Goal: Task Accomplishment & Management: Use online tool/utility

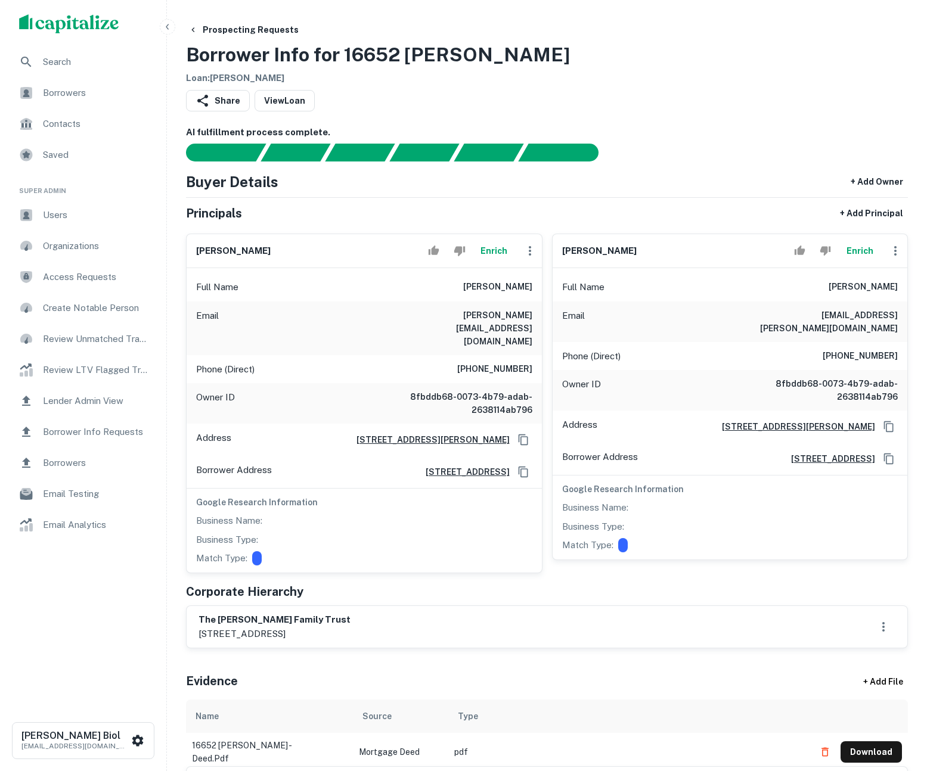
click at [497, 250] on button "Enrich" at bounding box center [494, 251] width 38 height 24
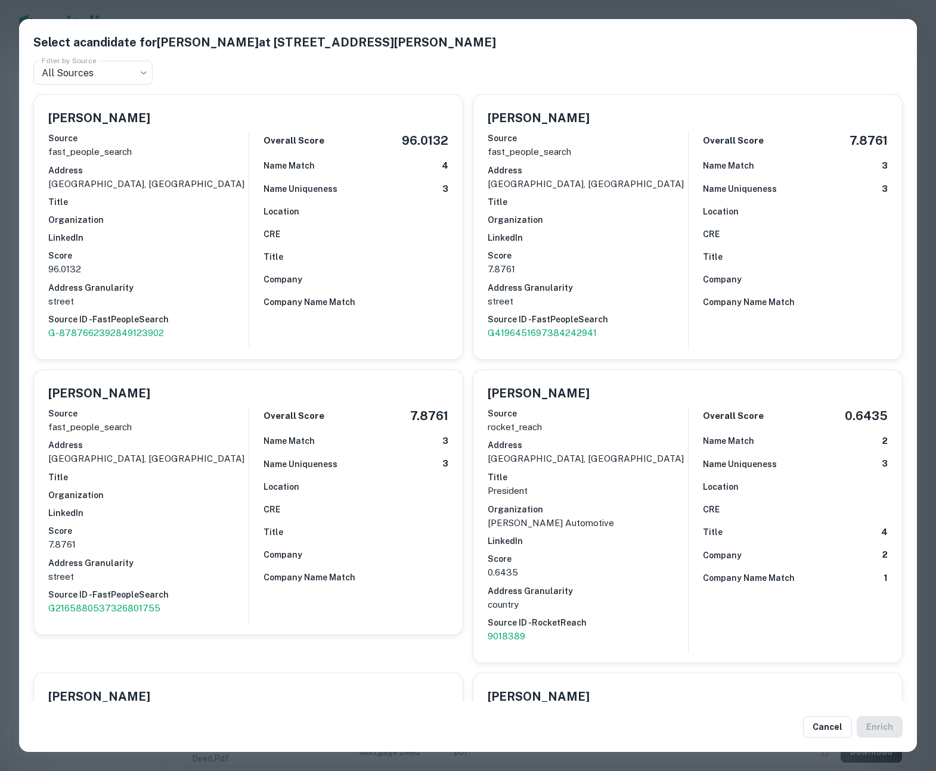
click at [607, 11] on div "Select a candidate for Greg A Tengan at 17462 Coronado Ln Filter by Source All …" at bounding box center [468, 385] width 936 height 771
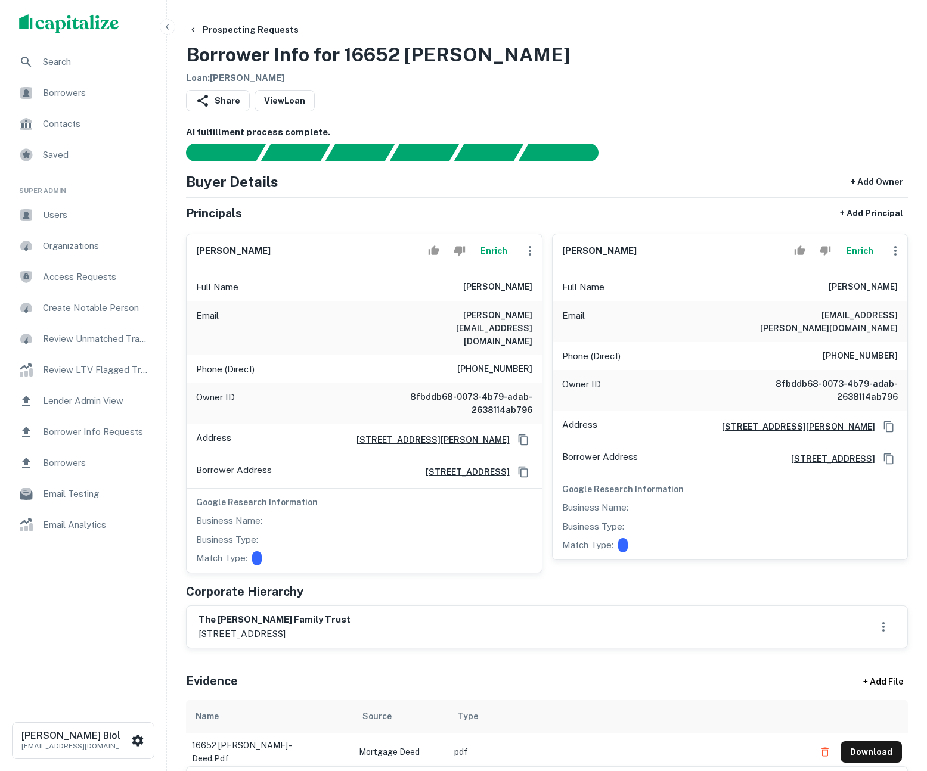
click at [867, 250] on button "Enrich" at bounding box center [859, 251] width 38 height 24
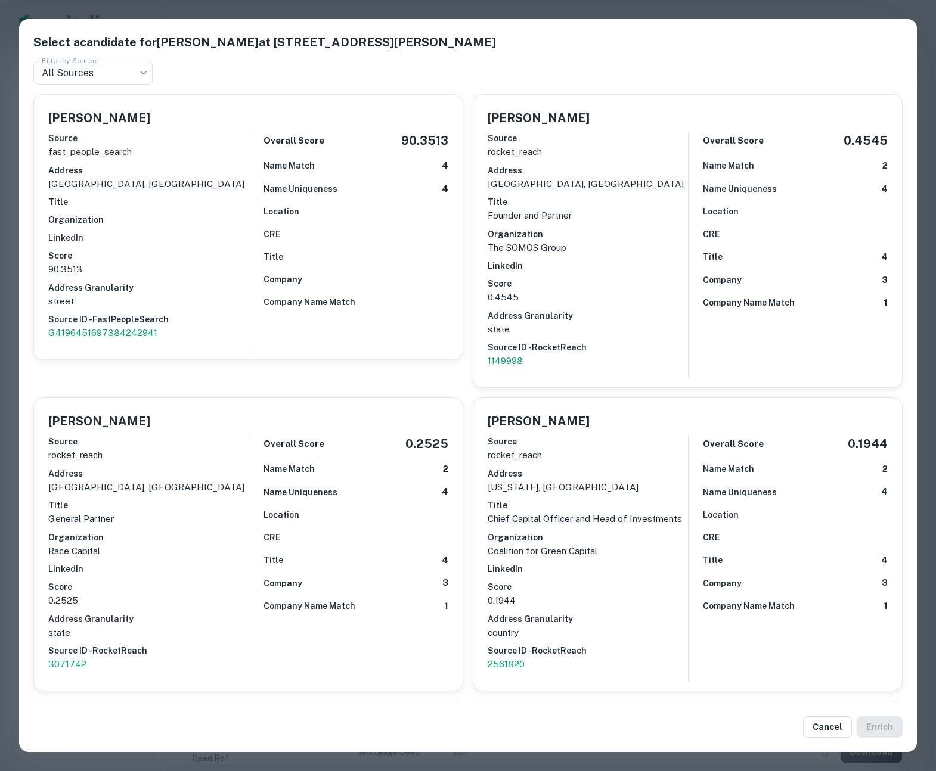
click at [251, 10] on div "Select a candidate for Alfred K Tengan at 17462 Coronado Ln Filter by Source Al…" at bounding box center [468, 385] width 936 height 771
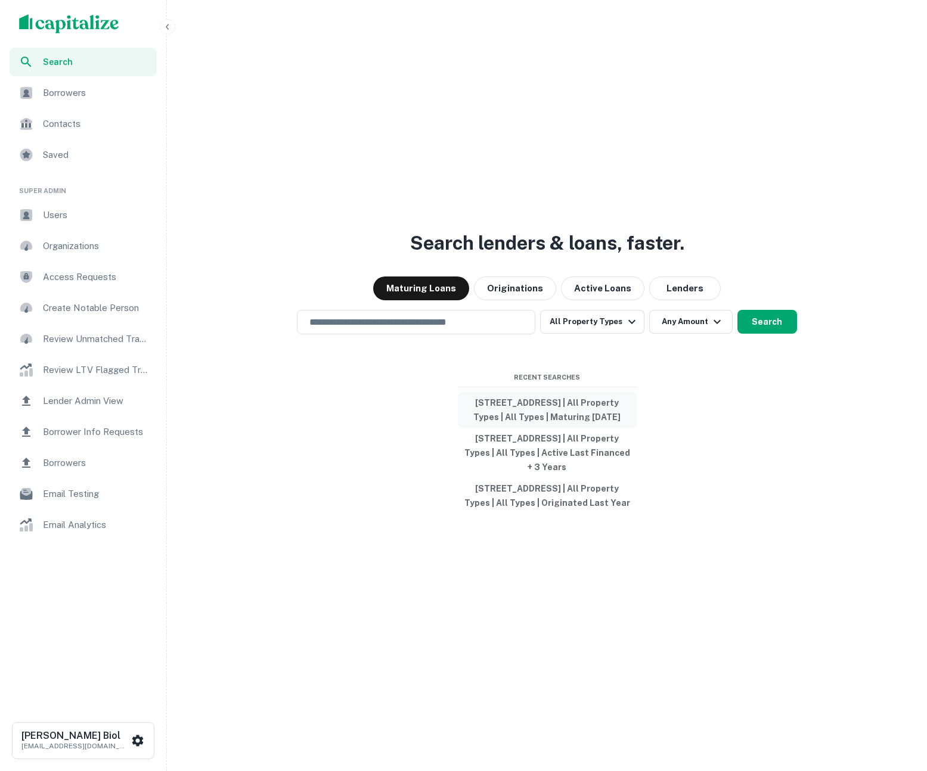
click at [561, 397] on button "[STREET_ADDRESS] | All Property Types | All Types | Maturing [DATE]" at bounding box center [547, 410] width 179 height 36
type input "**********"
